Goal: Task Accomplishment & Management: Complete application form

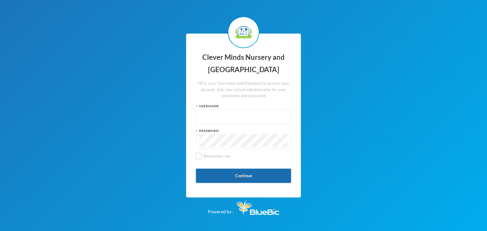
type input "admin"
click at [243, 175] on button "Continue" at bounding box center [243, 176] width 95 height 14
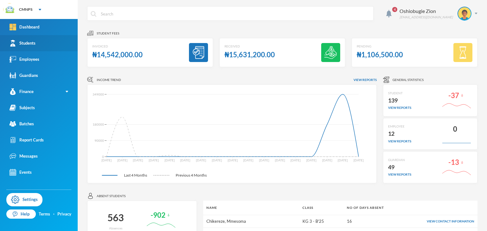
click at [41, 47] on link "Students" at bounding box center [39, 43] width 78 height 16
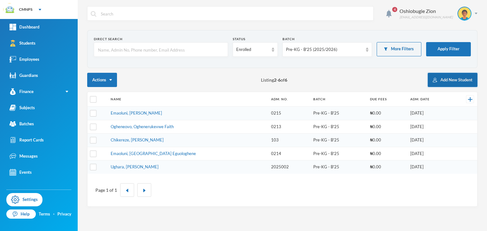
click at [450, 80] on button "Add New Student" at bounding box center [453, 80] width 50 height 14
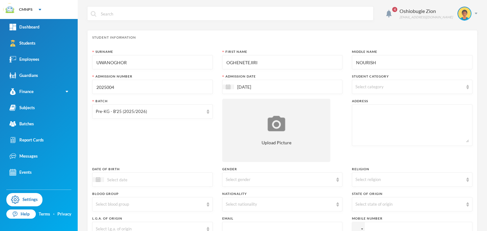
click at [129, 83] on input "2025004" at bounding box center [152, 87] width 113 height 14
type input "2"
type input "CME2005"
click at [249, 179] on div "Select gender" at bounding box center [280, 180] width 108 height 6
click at [241, 202] on li "[DEMOGRAPHIC_DATA]" at bounding box center [279, 204] width 119 height 10
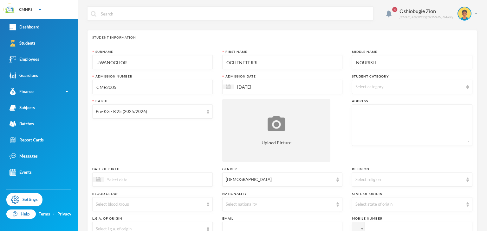
click at [241, 202] on div "Select nationality" at bounding box center [280, 205] width 108 height 6
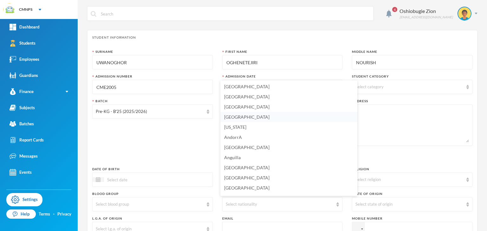
scroll to position [17, 0]
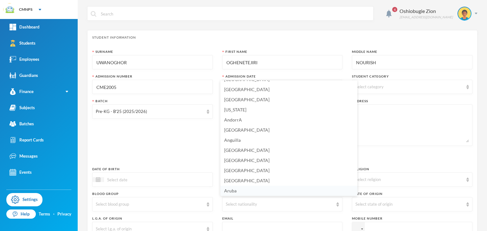
click at [333, 195] on li "Aruba" at bounding box center [288, 191] width 137 height 10
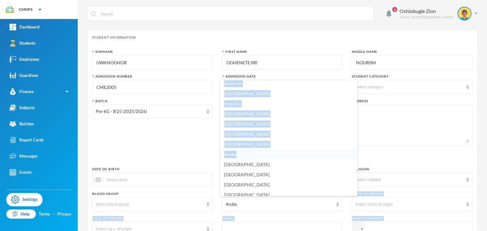
click at [333, 195] on body "CMNPS Your Bluebic Account Clever Minds Nursery and Primary School Add a New Sc…" at bounding box center [243, 115] width 487 height 231
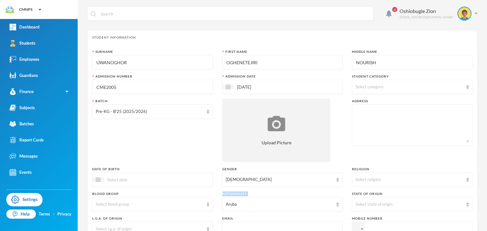
scroll to position [58, 0]
click at [333, 195] on div "Nationality" at bounding box center [282, 194] width 120 height 5
click at [326, 208] on div "Aruba" at bounding box center [282, 204] width 120 height 14
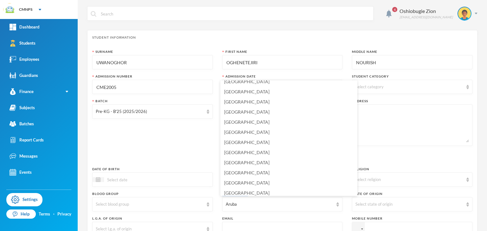
scroll to position [1508, 0]
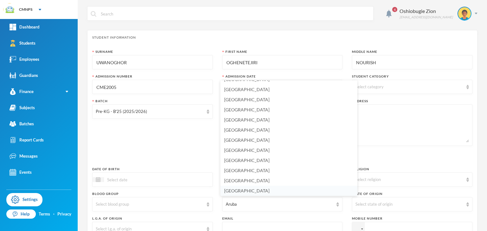
click at [235, 189] on span "[GEOGRAPHIC_DATA]" at bounding box center [246, 190] width 45 height 5
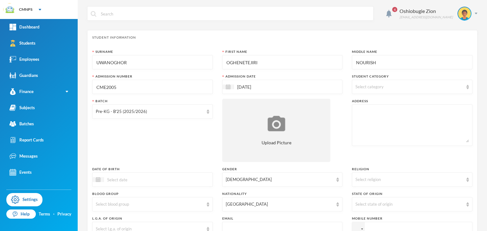
scroll to position [188, 0]
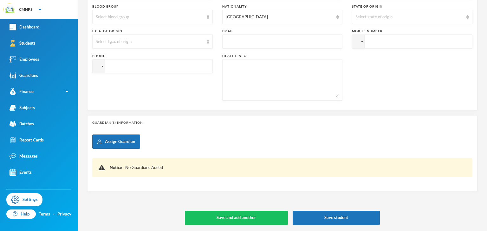
click at [410, 41] on input "tel" at bounding box center [412, 42] width 120 height 14
type input "+2349055805581"
click at [169, 70] on input "tel" at bounding box center [152, 66] width 120 height 14
type input "+2349055805581"
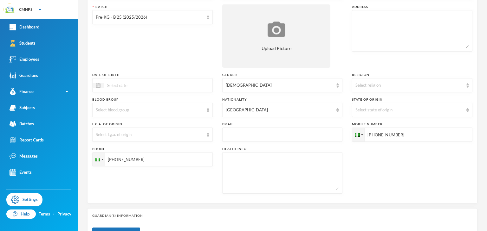
scroll to position [0, 0]
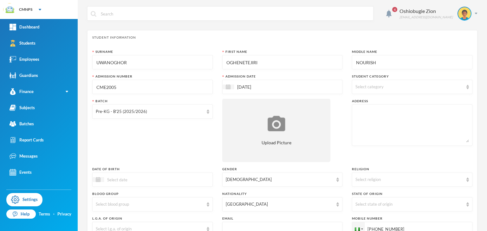
click at [404, 118] on textarea at bounding box center [411, 125] width 113 height 35
click at [404, 118] on textarea "10 Aboribo street, Edjeba, Warri." at bounding box center [411, 125] width 113 height 35
click at [385, 118] on textarea "10 Aboribo street, Edjeba, Warri." at bounding box center [411, 125] width 113 height 35
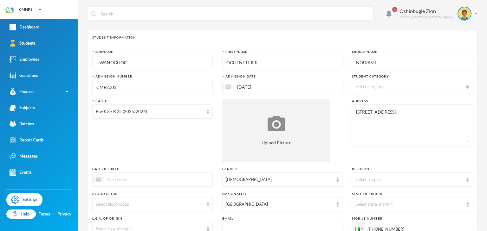
type textarea "10 Aboribo street, Edjeba, Warri."
click at [380, 39] on div "Student Information" at bounding box center [282, 37] width 380 height 5
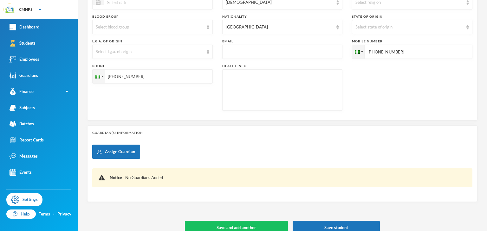
scroll to position [188, 0]
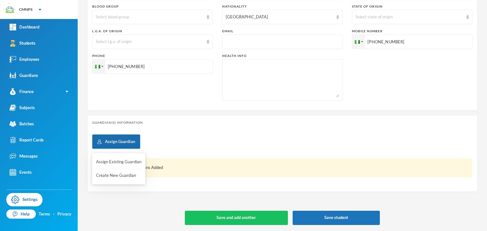
click at [131, 147] on button "Assign Guardian" at bounding box center [116, 142] width 48 height 14
click at [121, 176] on button "Create New Guardian" at bounding box center [118, 175] width 47 height 11
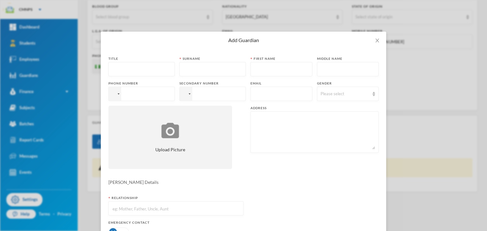
click at [133, 74] on input "text" at bounding box center [141, 69] width 59 height 14
type input "m"
type input "Mr"
click at [190, 72] on input "text" at bounding box center [212, 69] width 59 height 14
type input "Uwanoghor"
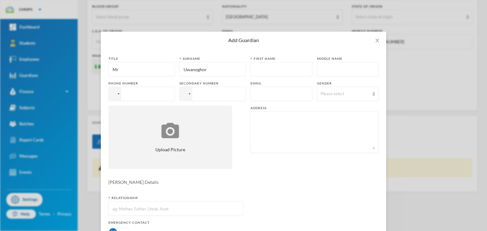
click at [254, 69] on input "text" at bounding box center [281, 69] width 55 height 14
type input "Oghenetejiri"
click at [337, 66] on input "text" at bounding box center [347, 69] width 55 height 14
type input "Nourish"
click at [137, 99] on input "tel" at bounding box center [141, 94] width 66 height 14
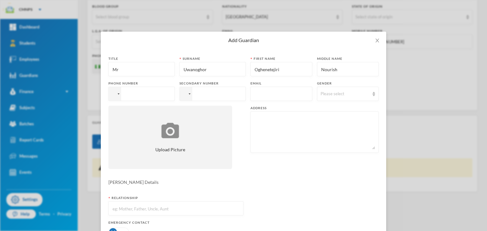
type input "+2349055805581"
click at [197, 95] on input "tel" at bounding box center [212, 94] width 66 height 14
type input "+2349055805581"
click at [261, 94] on input "text" at bounding box center [281, 94] width 55 height 14
click at [320, 93] on div "Please select" at bounding box center [344, 94] width 49 height 6
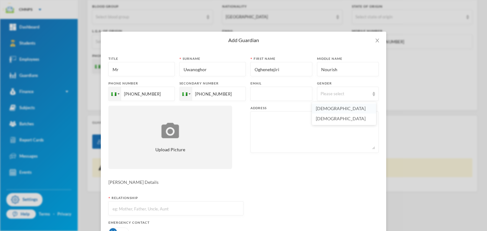
click at [322, 108] on span "Male" at bounding box center [341, 108] width 50 height 5
click at [264, 142] on textarea at bounding box center [314, 132] width 121 height 35
type textarea "10 Aboribo Street, Edjeba, Warri"
click at [258, 183] on div "Ward Details" at bounding box center [243, 182] width 270 height 7
click at [195, 211] on input "text" at bounding box center [176, 209] width 128 height 14
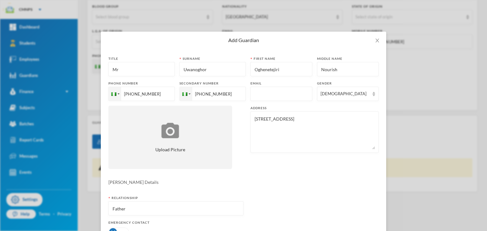
type input "Father"
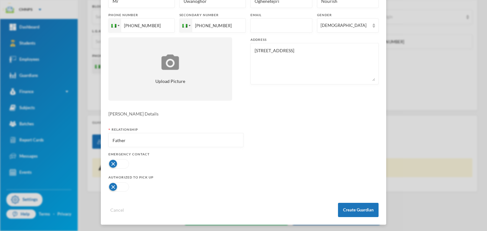
scroll to position [70, 0]
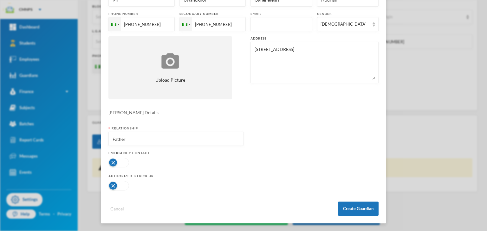
click at [112, 159] on button "button" at bounding box center [118, 163] width 21 height 10
click at [110, 186] on button "button" at bounding box center [118, 186] width 21 height 10
click at [354, 211] on button "Create Guardian" at bounding box center [358, 209] width 41 height 14
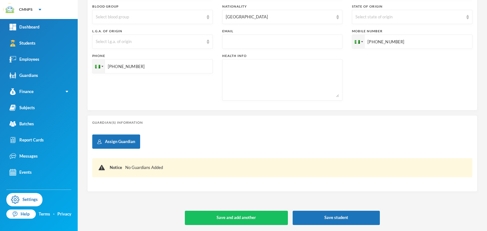
scroll to position [38, 0]
click at [318, 215] on button "Save student" at bounding box center [336, 218] width 87 height 14
click at [309, 127] on div "Guardian(s) Information Assign Guardian Notice No Guardians Added" at bounding box center [282, 153] width 390 height 77
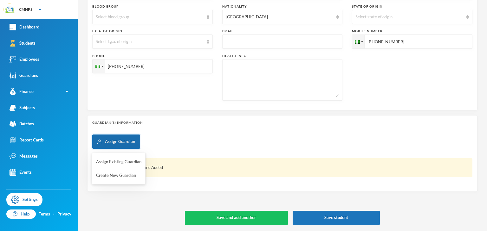
click at [115, 142] on button "Assign Guardian" at bounding box center [116, 142] width 48 height 14
click at [107, 177] on button "Create New Guardian" at bounding box center [118, 175] width 47 height 11
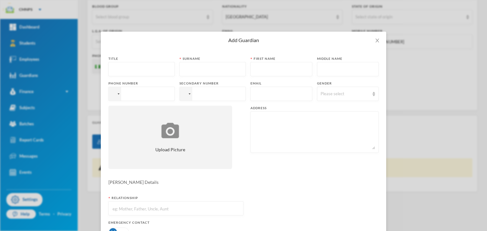
click at [132, 64] on input "text" at bounding box center [141, 69] width 59 height 14
type input "Mr"
click at [183, 70] on input "text" at bounding box center [212, 69] width 59 height 14
type input "Uwanoghor"
click at [254, 65] on input "text" at bounding box center [281, 69] width 55 height 14
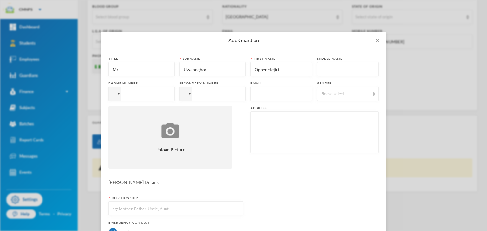
type input "Oghenetejiri"
click at [358, 65] on input "text" at bounding box center [347, 69] width 55 height 14
click at [359, 70] on input "text" at bounding box center [347, 69] width 55 height 14
type input "n"
type input "Noursish"
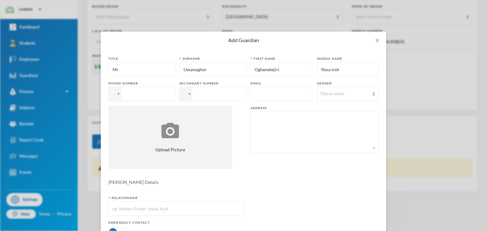
click at [146, 91] on input "tel" at bounding box center [141, 94] width 66 height 14
type input "+2349055805581"
click at [200, 93] on input "tel" at bounding box center [212, 94] width 66 height 14
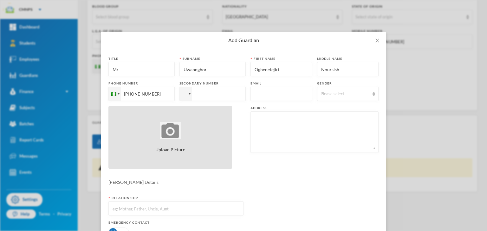
type input "+2349055805581"
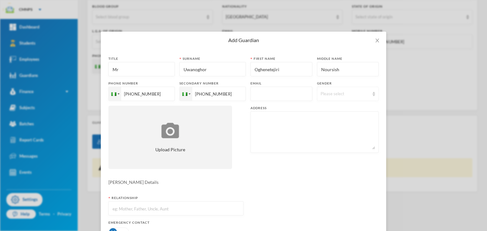
click at [320, 95] on div "Please select" at bounding box center [344, 94] width 49 height 6
click at [323, 109] on span "Male" at bounding box center [341, 108] width 50 height 5
click at [280, 132] on textarea at bounding box center [314, 132] width 121 height 35
type textarea "10 Aboribo street, edjeba, warri"
click at [188, 209] on input "text" at bounding box center [176, 209] width 128 height 14
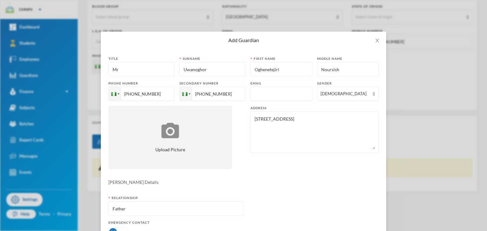
type input "Father"
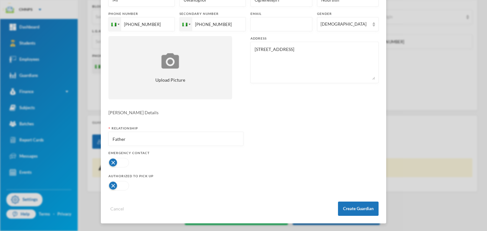
click at [115, 163] on button "button" at bounding box center [118, 163] width 21 height 10
click at [108, 184] on button "button" at bounding box center [118, 186] width 21 height 10
click at [350, 210] on button "Create Guardian" at bounding box center [358, 209] width 41 height 14
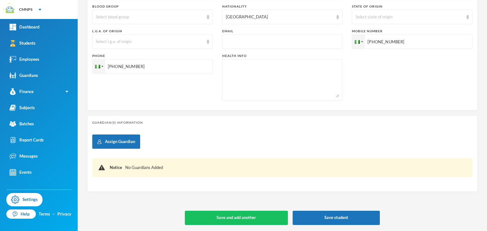
scroll to position [38, 0]
click at [347, 218] on button "Save student" at bounding box center [336, 218] width 87 height 14
click at [339, 220] on button "Save student" at bounding box center [336, 218] width 87 height 14
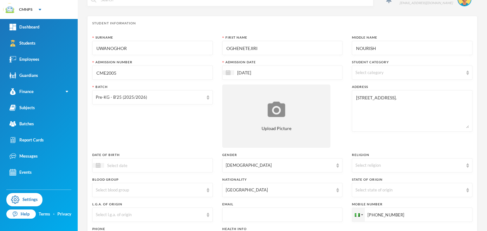
scroll to position [0, 0]
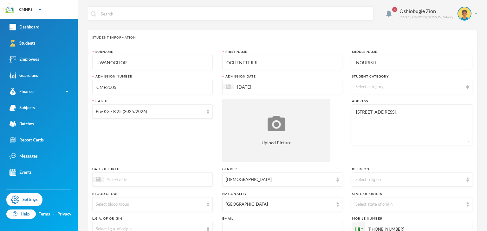
click at [473, 45] on div "4 Oshiobugie Zion believeinzion@gmail.com Student Information Surname UWANOGHOR…" at bounding box center [282, 115] width 409 height 231
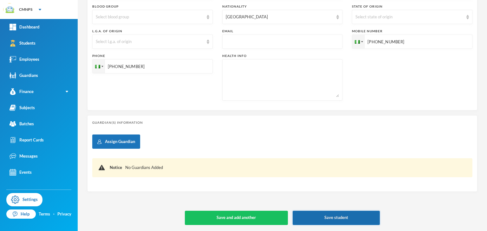
click at [355, 219] on button "Save student" at bounding box center [336, 218] width 87 height 14
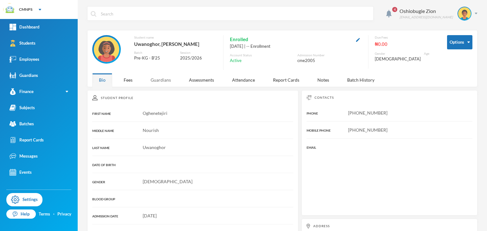
click at [154, 81] on div "Guardians" at bounding box center [161, 80] width 34 height 14
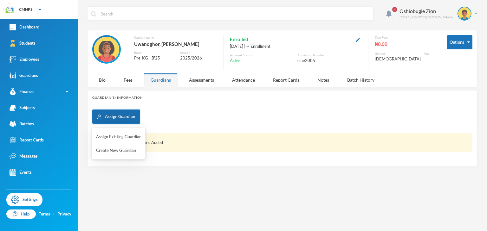
click at [125, 114] on button "Assign Guardian" at bounding box center [116, 117] width 48 height 14
click at [117, 146] on button "Create New Guardian" at bounding box center [118, 150] width 47 height 11
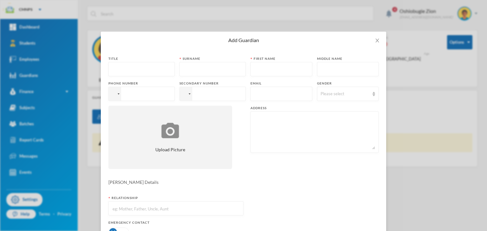
click at [132, 69] on input "text" at bounding box center [141, 69] width 59 height 14
type input "Mr"
click at [183, 72] on input "text" at bounding box center [212, 69] width 59 height 14
type input "Uwanoghor"
click at [254, 74] on input "text" at bounding box center [281, 69] width 55 height 14
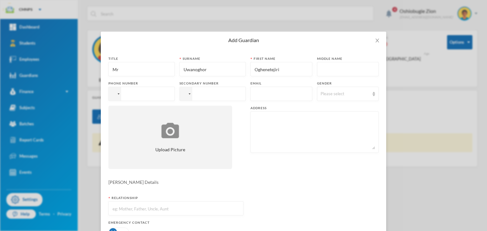
type input "Oghenetejiri"
click at [349, 75] on input "text" at bounding box center [347, 69] width 55 height 14
type input "Nourish"
click at [333, 94] on div "Please select" at bounding box center [344, 94] width 49 height 6
click at [327, 108] on li "Male" at bounding box center [344, 109] width 64 height 10
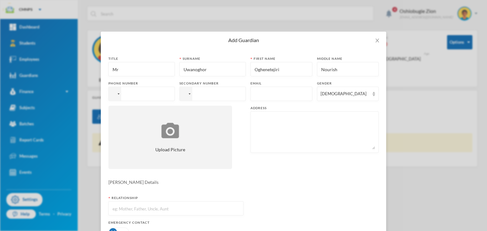
click at [227, 97] on input "tel" at bounding box center [212, 94] width 66 height 14
type input "+2349055805581"
click at [160, 95] on input "tel" at bounding box center [141, 94] width 66 height 14
type input "+2349055805581"
click at [285, 141] on textarea at bounding box center [314, 132] width 121 height 35
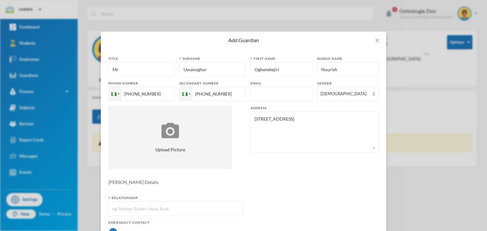
type textarea "10 Aboribo street, Edjeba, Warri"
click at [188, 204] on input "text" at bounding box center [176, 209] width 128 height 14
type input "Father"
drag, startPoint x: 383, startPoint y: 218, endPoint x: 487, endPoint y: 194, distance: 106.2
click at [487, 194] on div "Add Guardian Title Mr Surname Uwanoghor First name Oghenetejiri Middle name Nou…" at bounding box center [243, 115] width 487 height 231
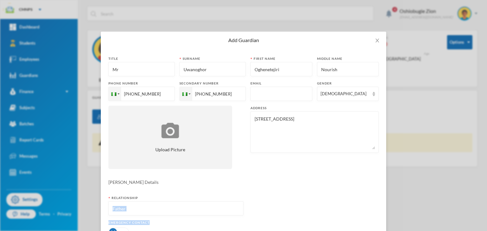
scroll to position [70, 0]
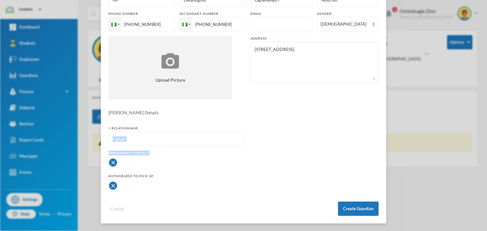
click at [111, 160] on button "button" at bounding box center [118, 163] width 21 height 10
click at [115, 181] on button "button" at bounding box center [118, 186] width 21 height 10
click at [353, 209] on button "Create Guardian" at bounding box center [358, 209] width 41 height 14
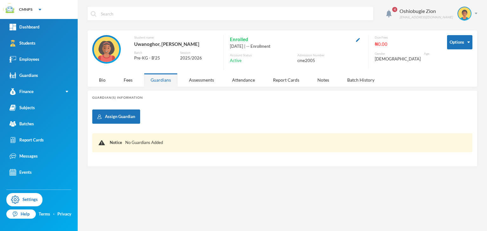
scroll to position [38, 0]
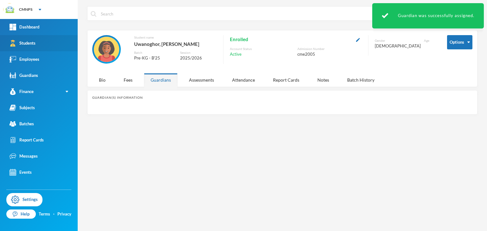
click at [47, 46] on link "Students" at bounding box center [39, 43] width 78 height 16
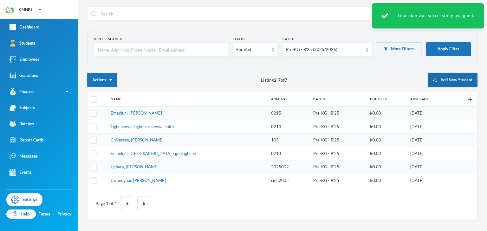
click at [443, 79] on button "Add New Student" at bounding box center [453, 80] width 50 height 14
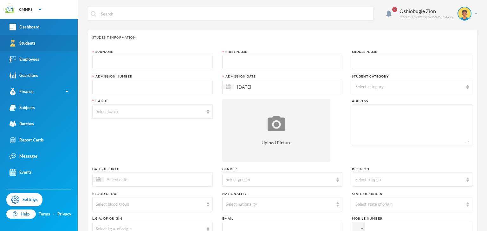
click at [29, 38] on link "Students" at bounding box center [39, 43] width 78 height 16
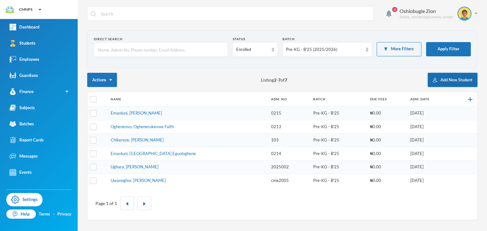
click at [439, 78] on button "Add New Student" at bounding box center [453, 80] width 50 height 14
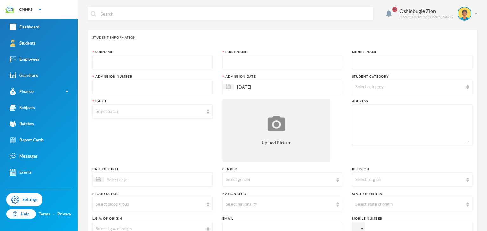
click at [368, 87] on span "Select category" at bounding box center [369, 86] width 28 height 5
click at [383, 87] on div "Select category" at bounding box center [409, 87] width 108 height 6
click at [426, 86] on div "Select category" at bounding box center [409, 87] width 108 height 6
drag, startPoint x: 426, startPoint y: 86, endPoint x: 411, endPoint y: 89, distance: 14.6
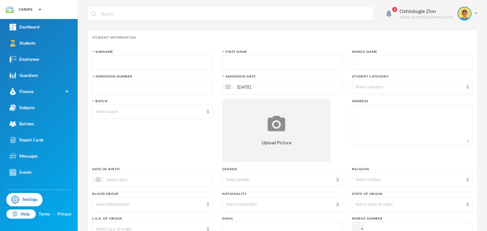
click at [411, 89] on div "Select category" at bounding box center [409, 87] width 108 height 6
click at [434, 92] on div "Select category" at bounding box center [412, 87] width 120 height 14
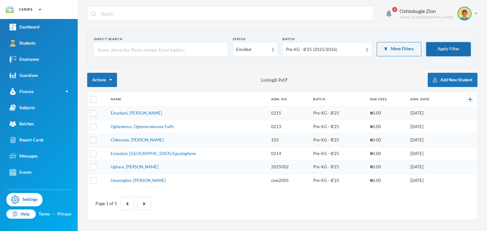
click at [460, 44] on button "Apply Filter" at bounding box center [448, 49] width 45 height 14
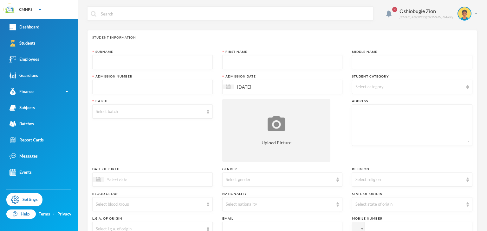
click at [188, 61] on input "text" at bounding box center [152, 62] width 113 height 14
type input "p"
type input "Power"
click at [228, 63] on input "text" at bounding box center [282, 62] width 113 height 14
type input "Oke"
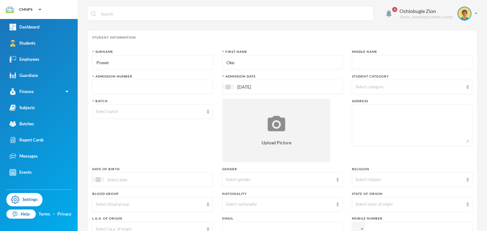
click at [360, 62] on input "text" at bounding box center [411, 62] width 113 height 14
type input "Shekina"
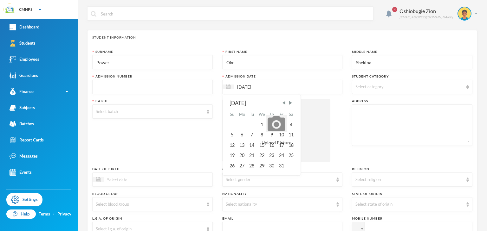
click at [239, 85] on input "03/10/2025" at bounding box center [260, 86] width 53 height 7
click at [248, 86] on input "08/10/2025" at bounding box center [260, 86] width 53 height 7
click at [247, 87] on input "08/01/2025" at bounding box center [260, 86] width 53 height 7
type input "[DATE]"
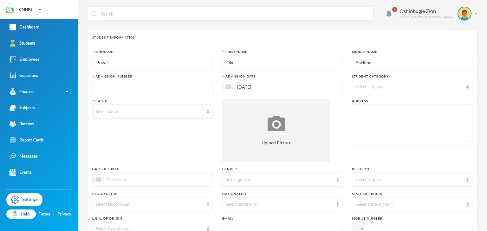
click at [368, 136] on textarea at bounding box center [411, 125] width 113 height 35
type textarea "[PERSON_NAME] uhrobo by okumagba layout, warri"
click at [174, 90] on input "text" at bounding box center [152, 87] width 113 height 14
type input "2"
type input "CME2006"
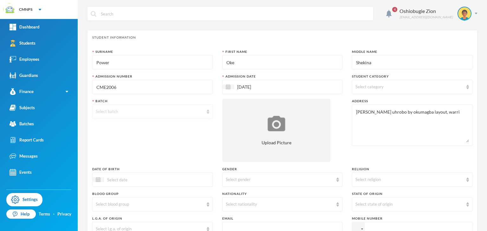
click at [162, 111] on div "Select batch" at bounding box center [150, 112] width 108 height 6
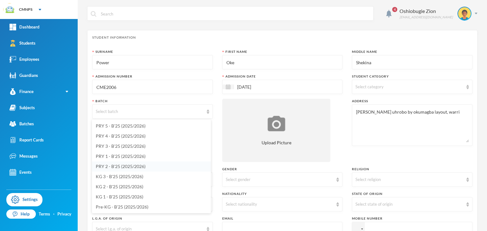
click at [133, 165] on span "PRY 2 - B'25 (2025/2026)" at bounding box center [121, 166] width 50 height 5
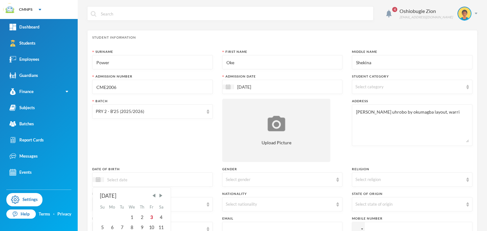
click at [132, 177] on input at bounding box center [130, 179] width 53 height 7
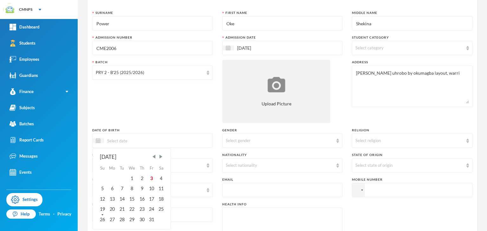
scroll to position [51, 0]
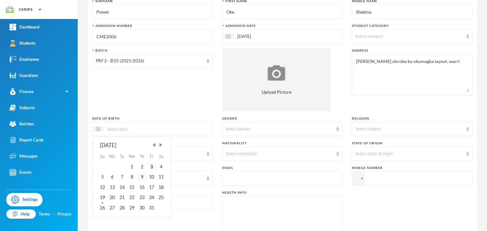
click at [144, 177] on div "9" at bounding box center [142, 177] width 10 height 10
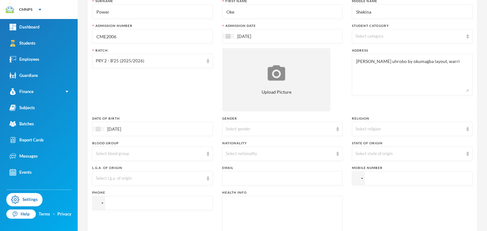
click at [99, 127] on img at bounding box center [98, 129] width 5 height 5
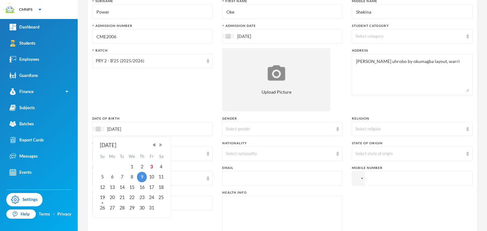
click at [162, 144] on span "Next Month" at bounding box center [161, 145] width 6 height 6
click at [155, 144] on span "Previous Month" at bounding box center [154, 145] width 6 height 6
click at [159, 177] on div "9" at bounding box center [161, 177] width 10 height 10
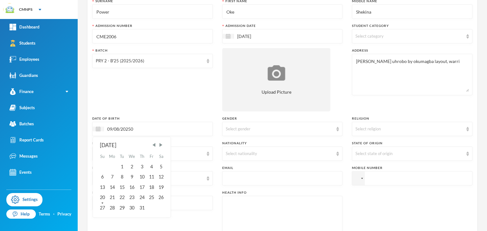
type input "[DATE]"
click at [159, 177] on div "9" at bounding box center [161, 177] width 10 height 10
click at [177, 207] on input "tel" at bounding box center [152, 203] width 120 height 14
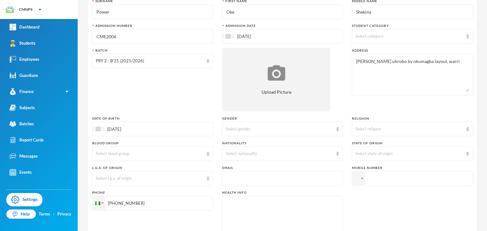
type input "[PHONE_NUMBER]"
click at [377, 172] on input "tel" at bounding box center [412, 178] width 120 height 14
paste input "[PHONE_NUMBER]"
type input "[PHONE_NUMBER]"
click at [298, 127] on div "Select gender" at bounding box center [280, 129] width 108 height 6
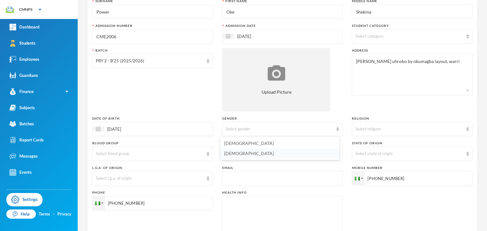
click at [281, 155] on li "[DEMOGRAPHIC_DATA]" at bounding box center [279, 154] width 119 height 10
click at [281, 155] on div "Select nationality" at bounding box center [280, 154] width 108 height 6
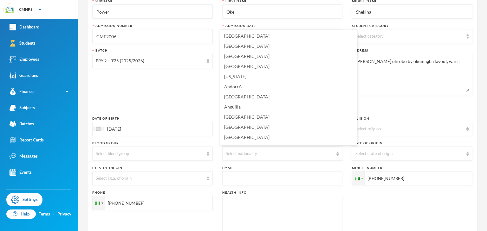
click at [281, 155] on div "Select nationality" at bounding box center [280, 154] width 108 height 6
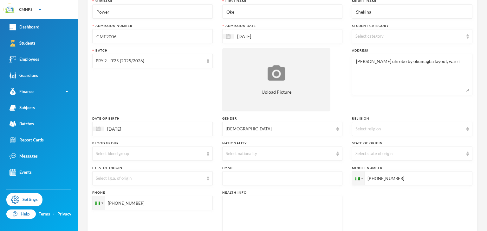
click at [281, 155] on div "Select nationality" at bounding box center [280, 154] width 108 height 6
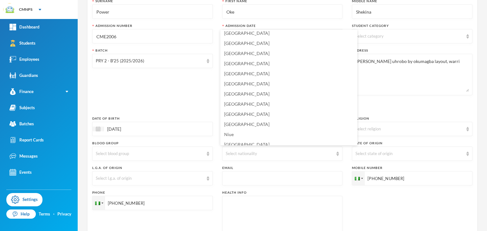
scroll to position [1550, 0]
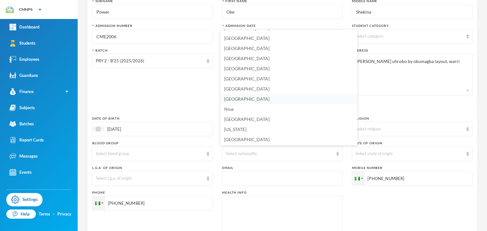
click at [265, 102] on li "[GEOGRAPHIC_DATA]" at bounding box center [288, 99] width 137 height 10
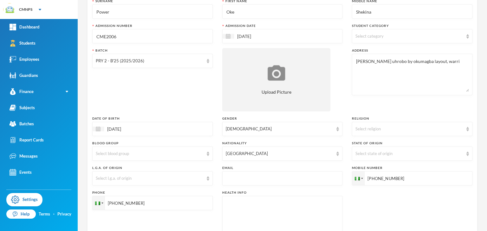
scroll to position [188, 0]
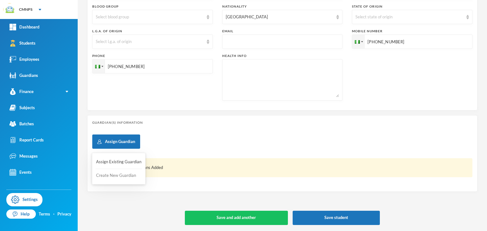
click at [122, 172] on button "Create New Guardian" at bounding box center [118, 175] width 47 height 11
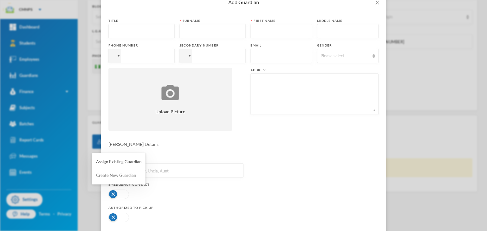
scroll to position [0, 0]
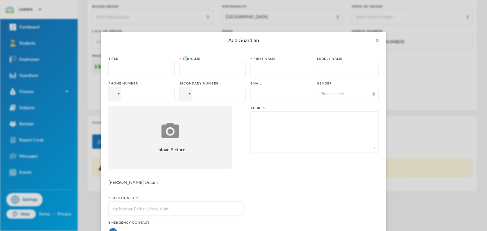
drag, startPoint x: 183, startPoint y: 51, endPoint x: 143, endPoint y: 31, distance: 44.4
click at [143, 31] on div "Add Guardian Title Surname First name Middle name Phone number Secondary number…" at bounding box center [243, 115] width 487 height 231
click at [130, 29] on div "Add Guardian Title Surname First name Middle name Phone number Secondary number…" at bounding box center [243, 115] width 487 height 231
click at [137, 31] on div "Add Guardian Title Surname First name Middle name Phone number Secondary number…" at bounding box center [243, 115] width 487 height 231
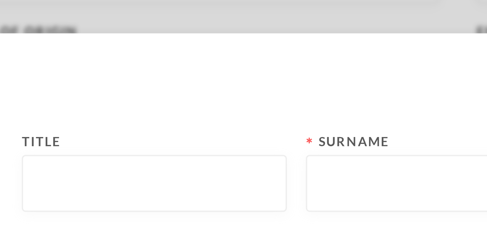
click at [149, 32] on div "Add Guardian" at bounding box center [243, 40] width 285 height 17
drag, startPoint x: 149, startPoint y: 32, endPoint x: 154, endPoint y: 42, distance: 11.9
click at [154, 42] on div "Add Guardian" at bounding box center [243, 40] width 285 height 17
click at [154, 42] on div "Add Guardian" at bounding box center [243, 40] width 270 height 7
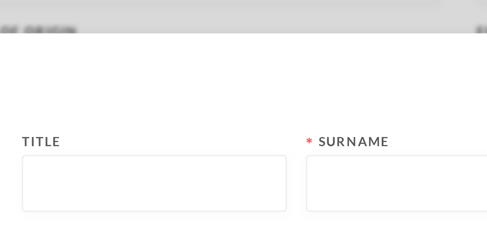
click at [154, 42] on div "Add Guardian" at bounding box center [243, 40] width 270 height 7
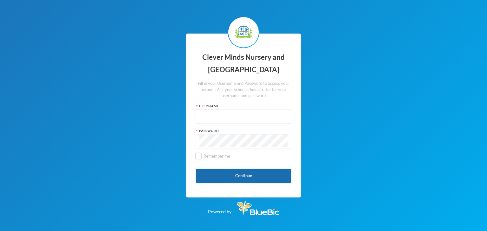
type input "admin"
click at [272, 177] on button "Continue" at bounding box center [243, 176] width 95 height 14
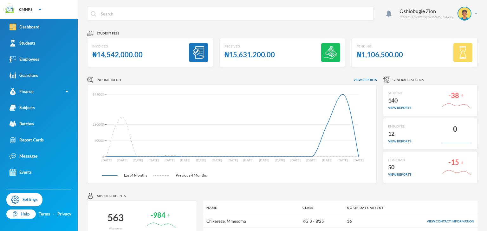
click at [272, 177] on div "Last 4 Months Previous 4 Months" at bounding box center [230, 176] width 257 height 6
click at [58, 47] on link "Students" at bounding box center [39, 43] width 78 height 16
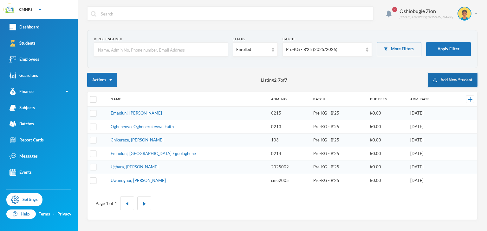
click at [453, 75] on button "Add New Student" at bounding box center [453, 80] width 50 height 14
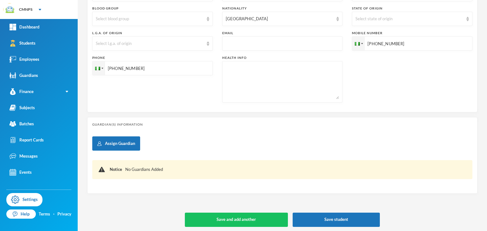
scroll to position [188, 0]
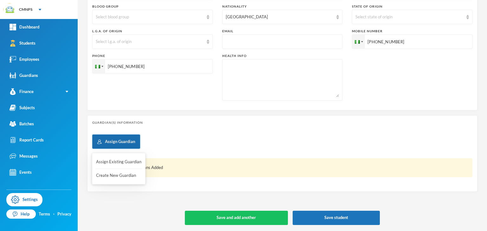
click at [126, 141] on button "Assign Guardian" at bounding box center [116, 142] width 48 height 14
click at [126, 177] on button "Create New Guardian" at bounding box center [118, 175] width 47 height 11
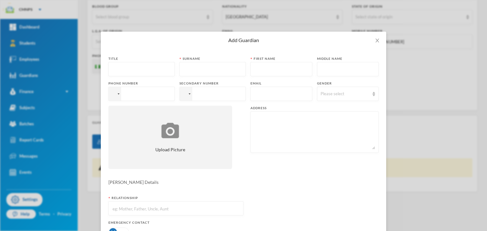
click at [126, 74] on input "text" at bounding box center [141, 69] width 59 height 14
type input "Mrs"
click at [193, 67] on input "text" at bounding box center [212, 69] width 59 height 14
type input "O"
type input "P"
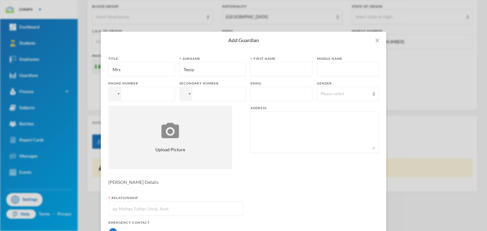
type input "Tessy"
click at [270, 71] on input "text" at bounding box center [281, 69] width 55 height 14
type input "Power"
click at [336, 76] on div "Title Mrs Surname Tessy First name Power Middle name Phone number Secondary num…" at bounding box center [243, 115] width 270 height 118
click at [212, 94] on input "tel" at bounding box center [212, 94] width 66 height 14
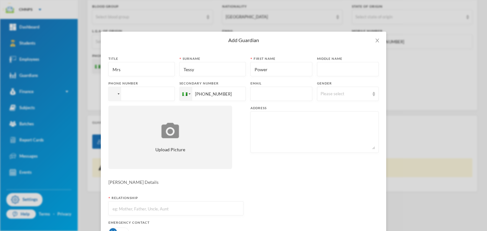
type input "+2348063688918"
click at [152, 94] on input "tel" at bounding box center [141, 94] width 66 height 14
paste input "+2348063688918"
type input "+2348063688918"
click at [341, 97] on div "Please select" at bounding box center [344, 94] width 49 height 6
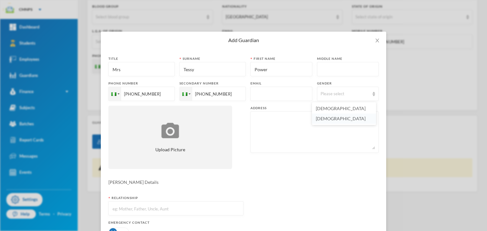
click at [333, 116] on li "[DEMOGRAPHIC_DATA]" at bounding box center [344, 119] width 64 height 10
click at [302, 120] on textarea at bounding box center [314, 132] width 121 height 35
type textarea "Okere-Urhobo by Okumagba Layout warri"
click at [192, 205] on input "text" at bounding box center [176, 209] width 128 height 14
type input "Mother"
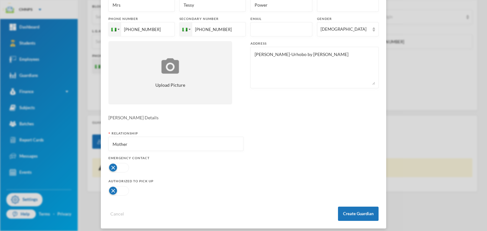
scroll to position [70, 0]
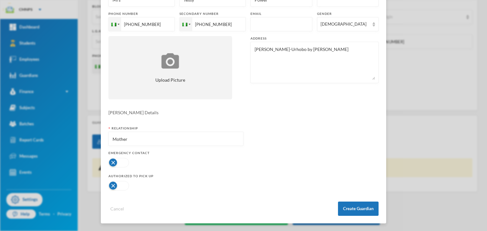
click at [125, 163] on button "button" at bounding box center [118, 163] width 21 height 10
click at [123, 185] on button "button" at bounding box center [118, 186] width 21 height 10
click at [355, 204] on button "Create Guardian" at bounding box center [358, 209] width 41 height 14
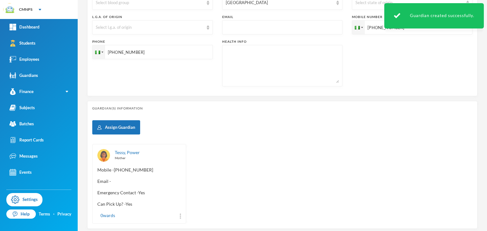
scroll to position [236, 0]
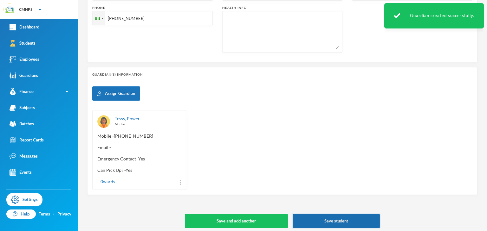
click at [353, 221] on button "Save student" at bounding box center [336, 221] width 87 height 14
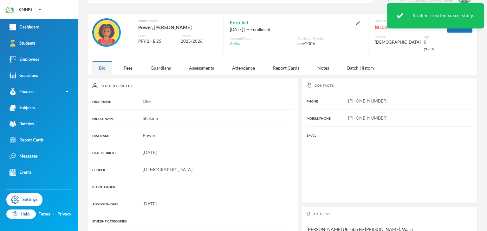
scroll to position [85, 0]
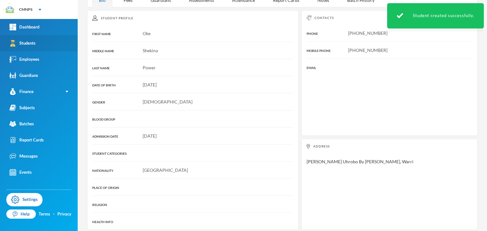
click at [61, 47] on link "Students" at bounding box center [39, 43] width 78 height 16
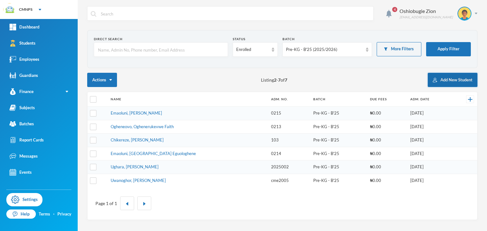
click at [447, 84] on button "Add New Student" at bounding box center [453, 80] width 50 height 14
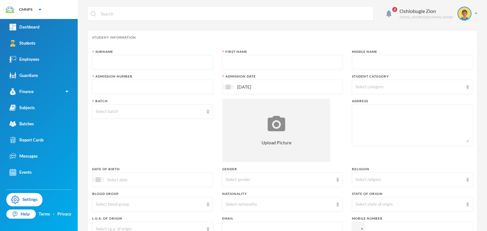
click at [161, 58] on input "text" at bounding box center [152, 62] width 113 height 14
type input "Aranka"
click at [235, 59] on input "text" at bounding box center [282, 62] width 113 height 14
type input "Arerepade"
click at [359, 62] on input "text" at bounding box center [411, 62] width 113 height 14
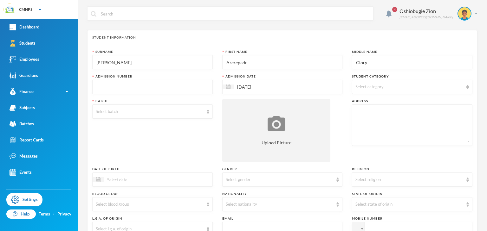
type input "Glory"
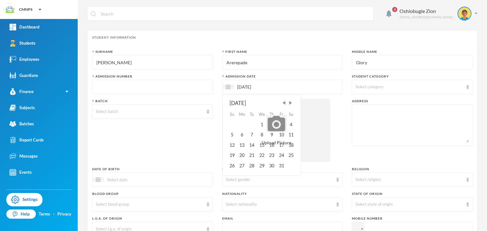
click at [239, 86] on input "03/10/2025" at bounding box center [260, 86] width 53 height 7
click at [247, 85] on input "08/10/2025" at bounding box center [260, 86] width 53 height 7
click at [247, 85] on input "08/01/0202" at bounding box center [260, 86] width 53 height 7
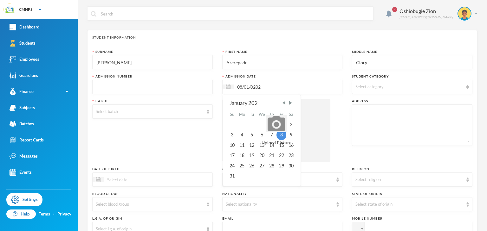
click at [247, 85] on input "08/01/0202" at bounding box center [260, 86] width 53 height 7
click at [253, 87] on input "08/08/0202" at bounding box center [260, 86] width 53 height 7
type input "[DATE]"
click at [280, 135] on div "8" at bounding box center [281, 135] width 10 height 10
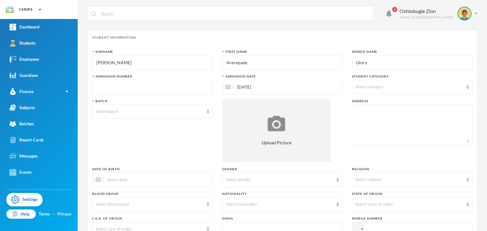
click at [370, 87] on span "Select category" at bounding box center [369, 86] width 28 height 5
click at [171, 81] on input "text" at bounding box center [152, 87] width 113 height 14
type input "CME2007"
click at [158, 117] on div "Select batch" at bounding box center [152, 112] width 120 height 14
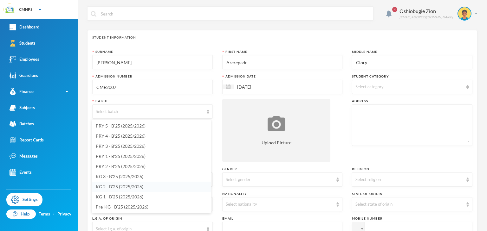
click at [123, 185] on span "KG 2 - B'25 (2025/2026)" at bounding box center [120, 186] width 48 height 5
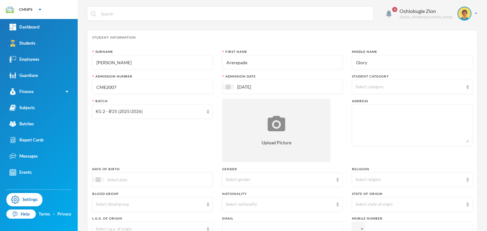
click at [130, 175] on div at bounding box center [152, 180] width 120 height 14
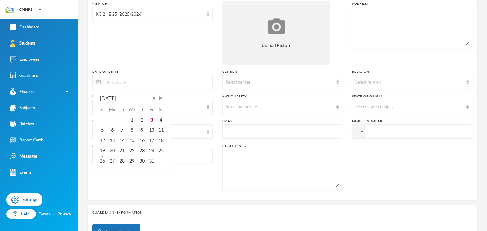
scroll to position [101, 0]
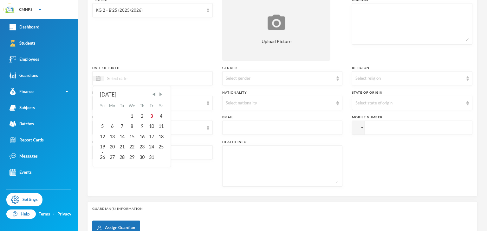
click at [162, 94] on span "Next Month" at bounding box center [161, 95] width 6 height 6
click at [129, 94] on div "December 2025" at bounding box center [132, 95] width 64 height 8
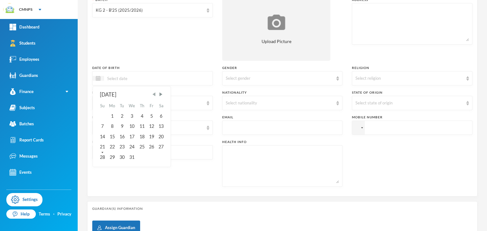
drag, startPoint x: 129, startPoint y: 94, endPoint x: 155, endPoint y: 93, distance: 26.0
click at [155, 93] on div "December 2025 Su Mo Tu We Th Fr Sa 1 2 3 4 5 6 7 8 9 10 11 12 13 14 15 16 17 18…" at bounding box center [132, 127] width 78 height 81
click at [155, 93] on span "Previous Month" at bounding box center [154, 95] width 6 height 6
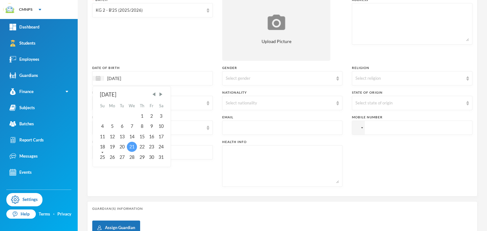
click at [132, 146] on div "21" at bounding box center [132, 147] width 10 height 10
click at [143, 78] on input "21/05/2025" at bounding box center [130, 78] width 53 height 7
type input "21/05/2018"
click at [109, 148] on div "21" at bounding box center [112, 147] width 10 height 10
click at [262, 81] on div "Select gender" at bounding box center [282, 78] width 120 height 14
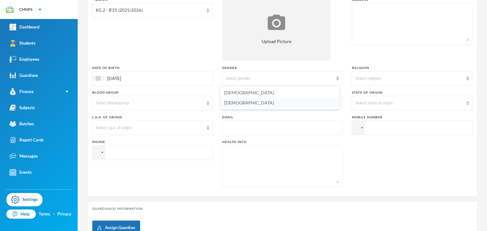
click at [251, 103] on li "[DEMOGRAPHIC_DATA]" at bounding box center [279, 103] width 119 height 10
click at [371, 75] on div "Select religion" at bounding box center [409, 78] width 108 height 6
click at [368, 90] on span "Christianity" at bounding box center [377, 92] width 50 height 5
click at [367, 101] on div "Select state of origin" at bounding box center [409, 103] width 108 height 6
click at [326, 139] on div "Surname Aranka First Name Arerepade Middle Name Glory Admission Number CME2007 …" at bounding box center [282, 70] width 380 height 244
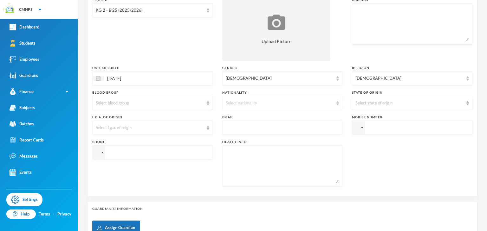
click at [290, 106] on div "Select nationality" at bounding box center [282, 103] width 120 height 14
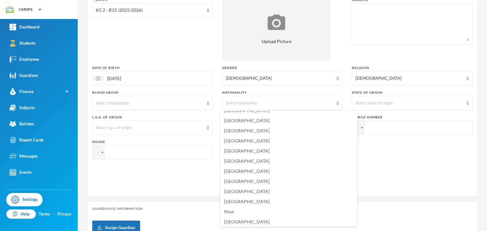
scroll to position [1545, 0]
click at [253, 185] on li "[GEOGRAPHIC_DATA]" at bounding box center [288, 185] width 137 height 10
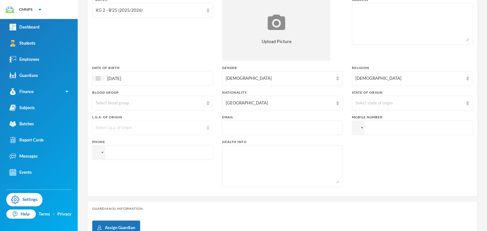
click at [142, 132] on div "Select l.g.a. of origin" at bounding box center [152, 128] width 120 height 14
click at [120, 154] on input "tel" at bounding box center [152, 152] width 120 height 14
type input "+"
